Goal: Navigation & Orientation: Find specific page/section

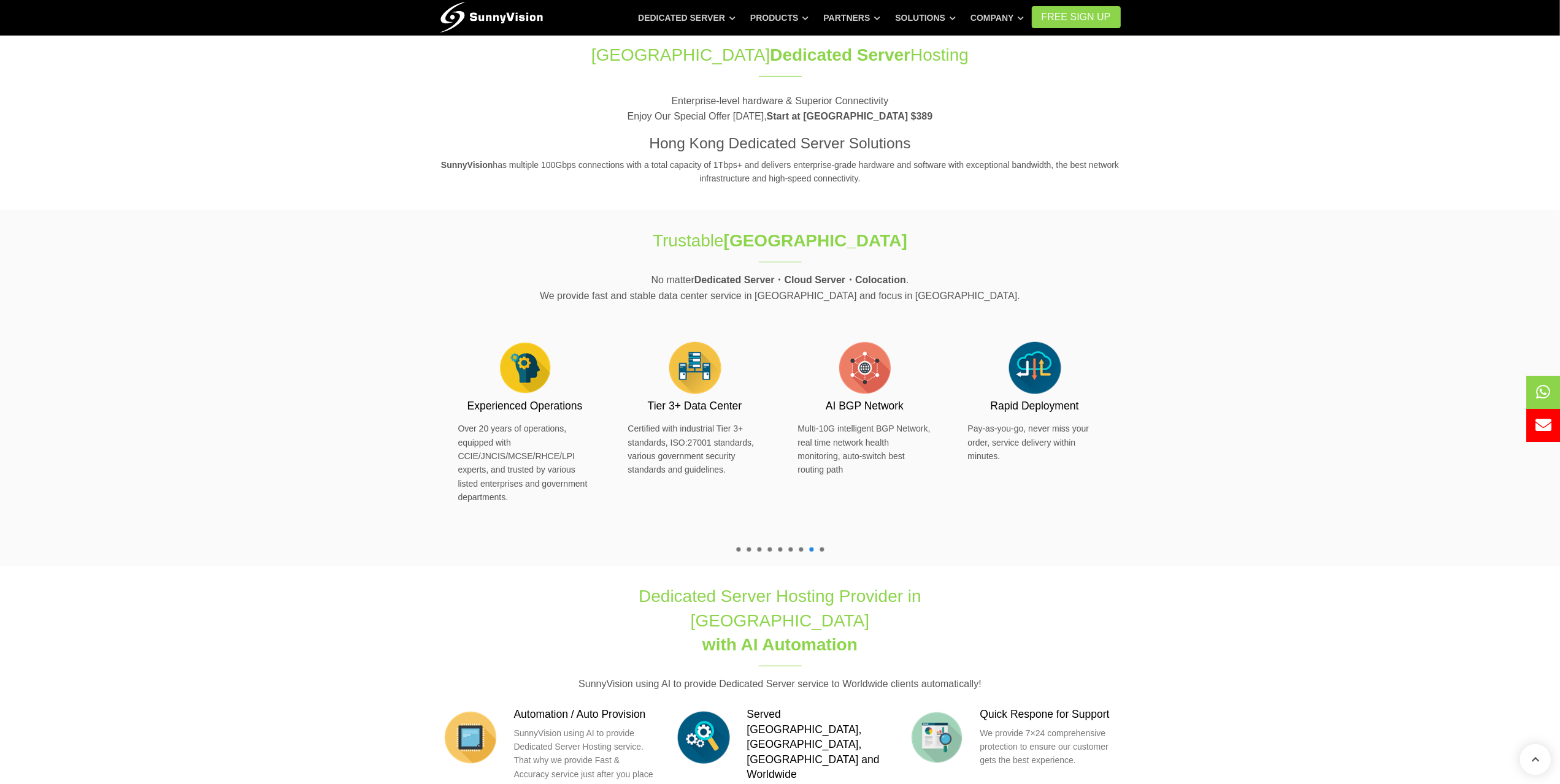
scroll to position [504, 0]
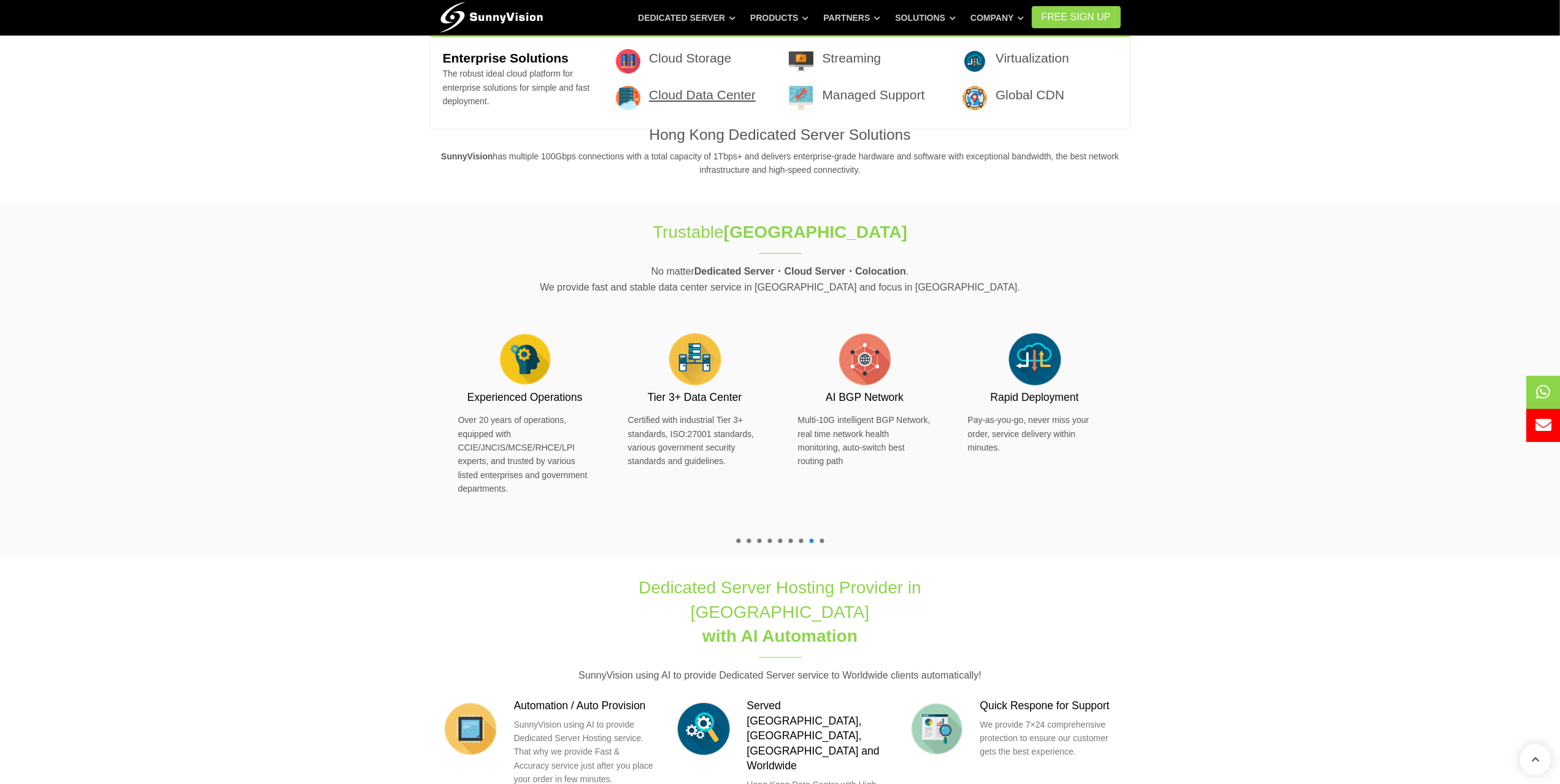
click at [698, 97] on link "Cloud Data Center" at bounding box center [702, 95] width 106 height 14
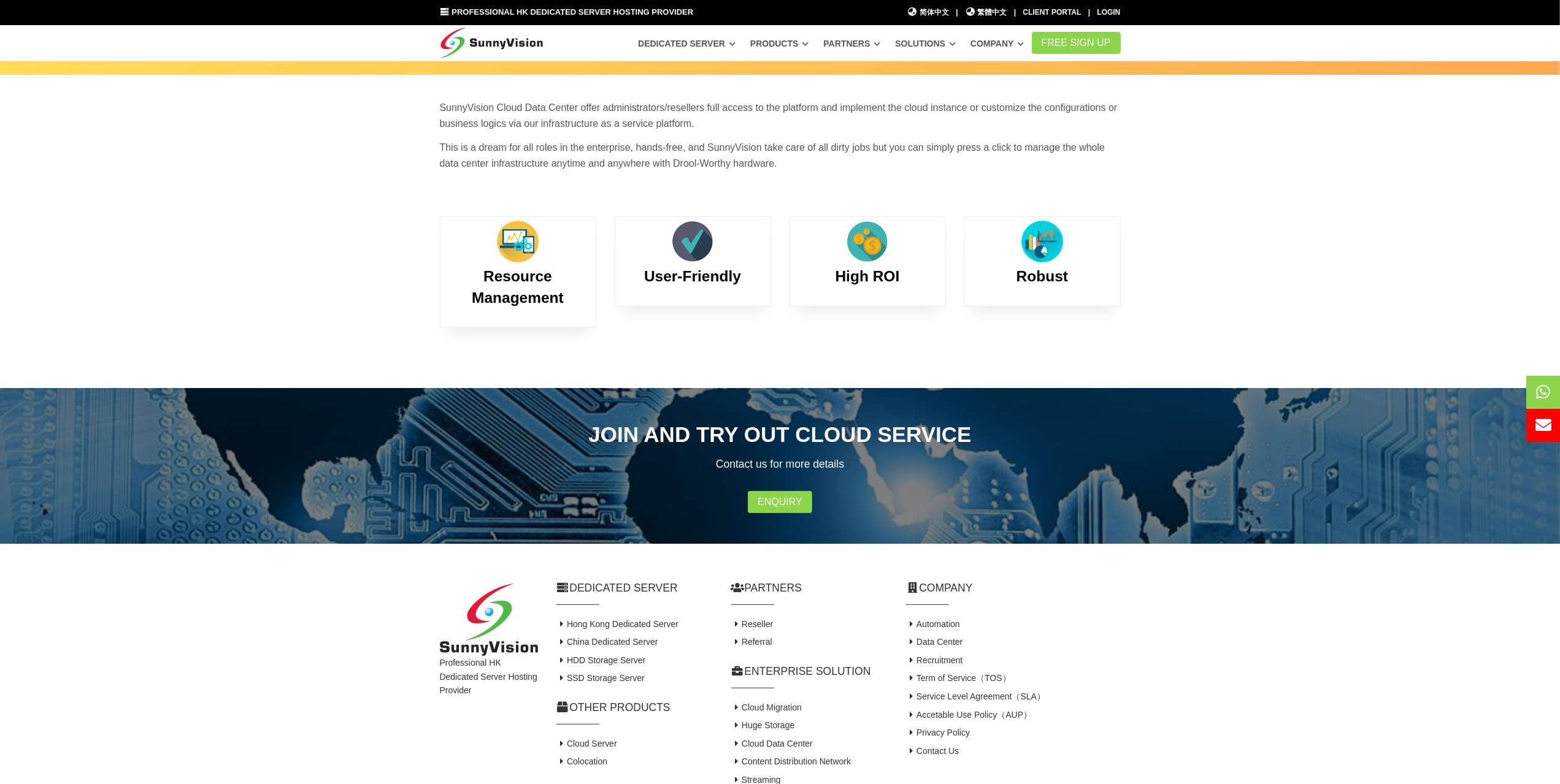
scroll to position [62, 0]
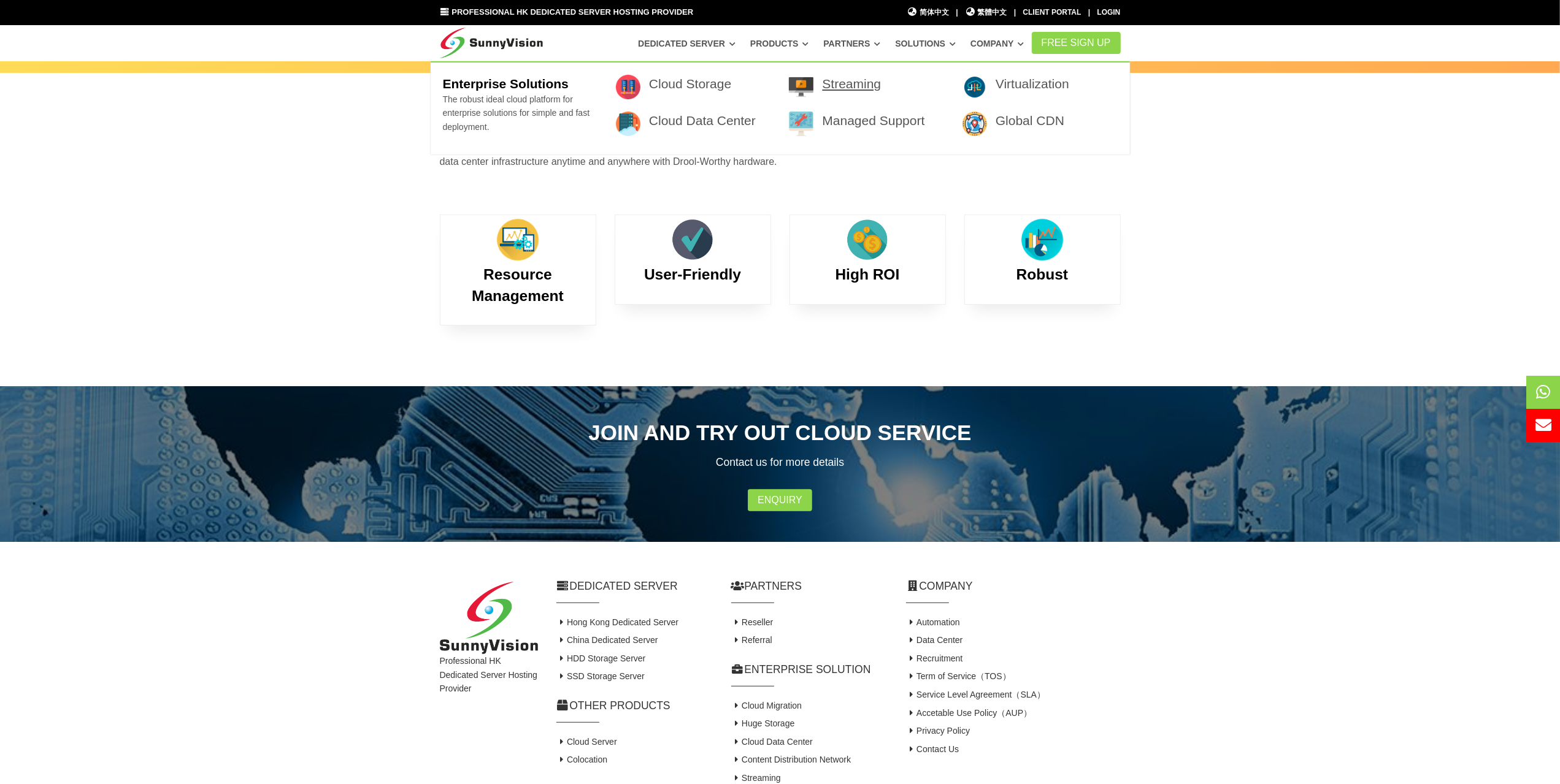
click at [825, 81] on link "Streaming" at bounding box center [852, 84] width 59 height 14
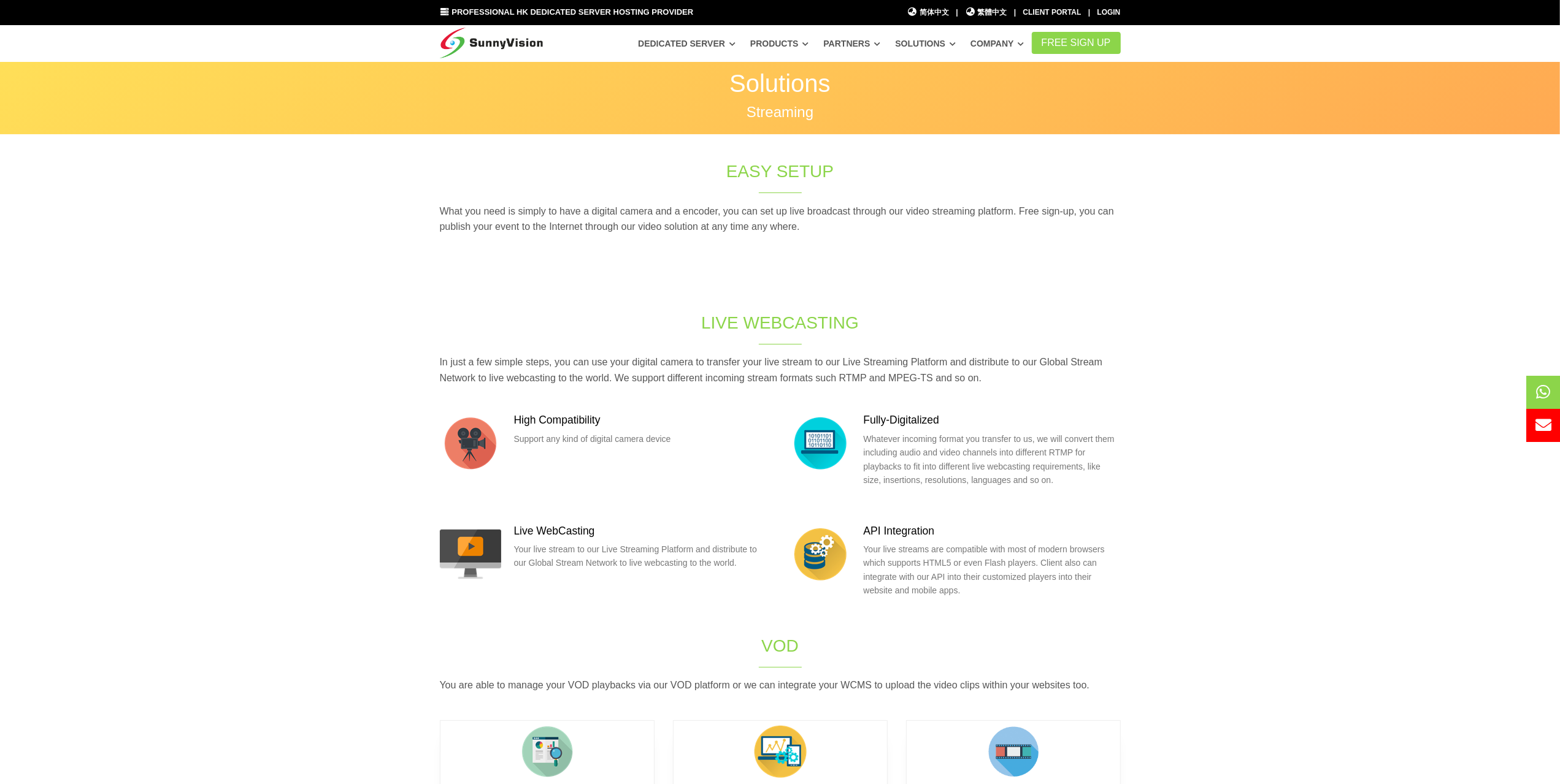
click at [459, 161] on div "Easy Setup What you need is simply to have a digital camera and a encoder, you …" at bounding box center [781, 210] width 700 height 102
